Goal: Communication & Community: Answer question/provide support

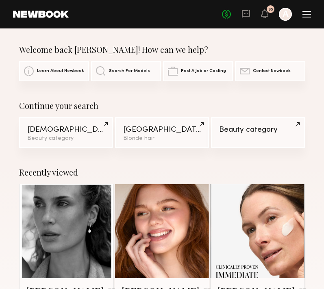
click at [166, 18] on div "Home Models Requests Job Posts Favorites Sign Out No fees up to $5,000 35 A" at bounding box center [190, 14] width 242 height 13
click at [242, 17] on icon at bounding box center [246, 14] width 8 height 8
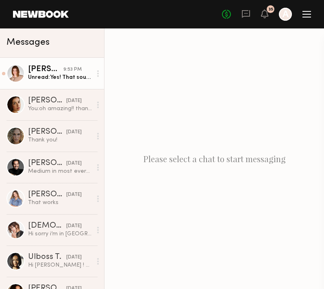
click at [58, 74] on div "Unread: Yes! That sounds great!" at bounding box center [60, 78] width 64 height 8
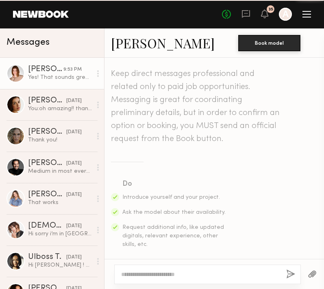
scroll to position [732, 0]
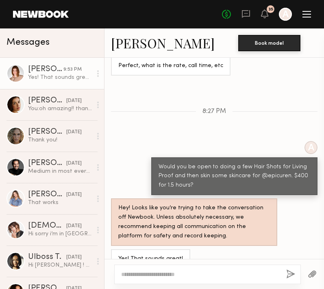
click at [171, 276] on textarea at bounding box center [200, 274] width 159 height 8
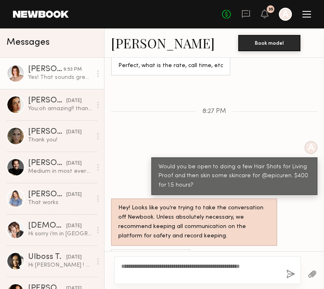
type textarea "**********"
click at [286, 278] on button "button" at bounding box center [290, 275] width 9 height 10
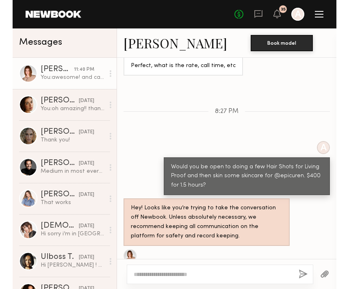
scroll to position [843, 0]
